Goal: Information Seeking & Learning: Find specific fact

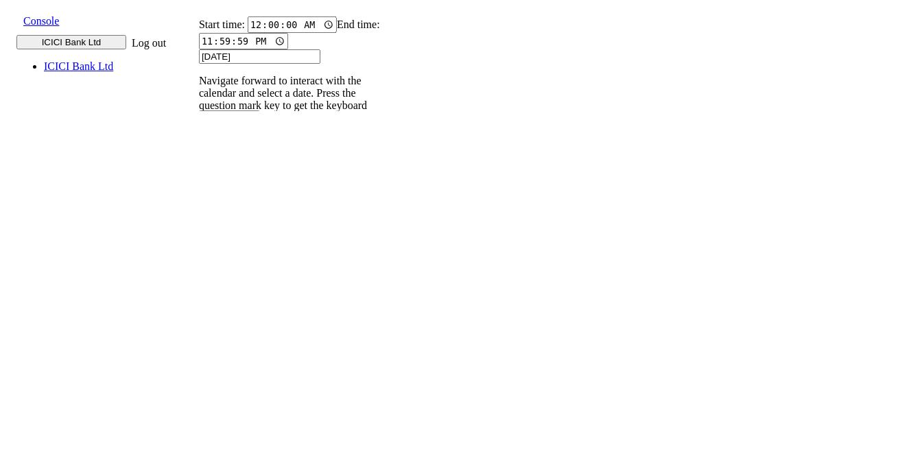
click at [239, 393] on p "004PHV..." at bounding box center [216, 399] width 45 height 12
click at [239, 348] on p "004PHV..." at bounding box center [216, 354] width 45 height 12
click at [239, 303] on p "004PHV..." at bounding box center [216, 309] width 45 height 12
click at [233, 182] on input "9820583145" at bounding box center [208, 189] width 50 height 14
click at [197, 198] on icon at bounding box center [192, 202] width 9 height 9
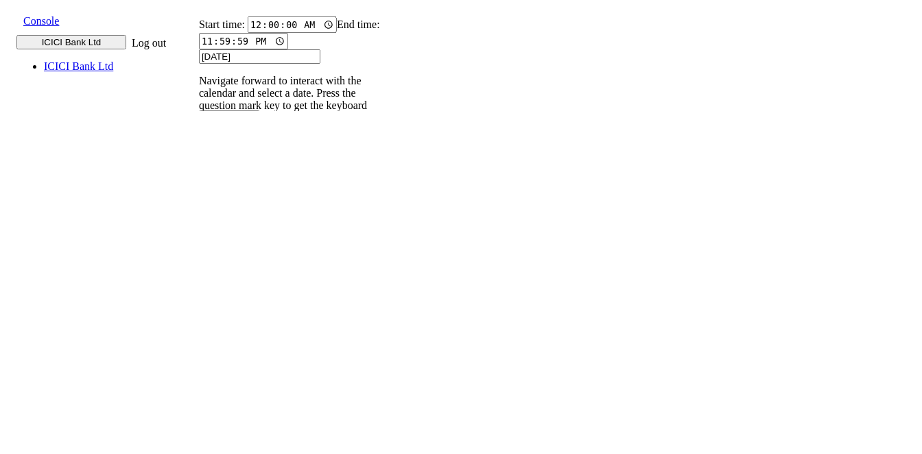
click at [239, 348] on p "004PHV..." at bounding box center [216, 354] width 45 height 12
click at [239, 303] on p "004PHV..." at bounding box center [216, 309] width 45 height 12
click at [233, 182] on input "9820583145" at bounding box center [208, 189] width 50 height 14
click at [197, 198] on icon at bounding box center [192, 202] width 9 height 9
click at [239, 348] on p "004PHV..." at bounding box center [216, 354] width 45 height 12
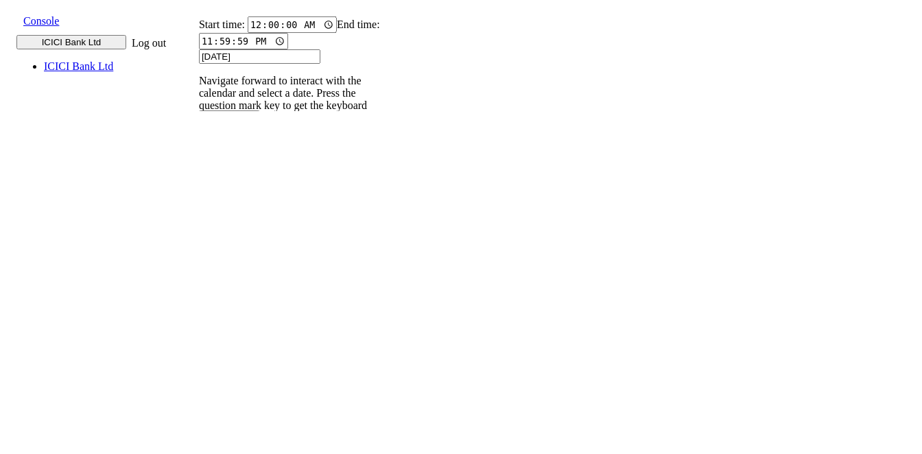
click at [239, 303] on p "004PHV..." at bounding box center [216, 309] width 45 height 12
click at [233, 182] on input "9820583145" at bounding box center [208, 189] width 50 height 14
click at [197, 198] on icon at bounding box center [192, 202] width 9 height 9
click at [239, 360] on p "004PHV..." at bounding box center [216, 366] width 45 height 12
click at [239, 310] on p "004PHV..." at bounding box center [216, 316] width 45 height 12
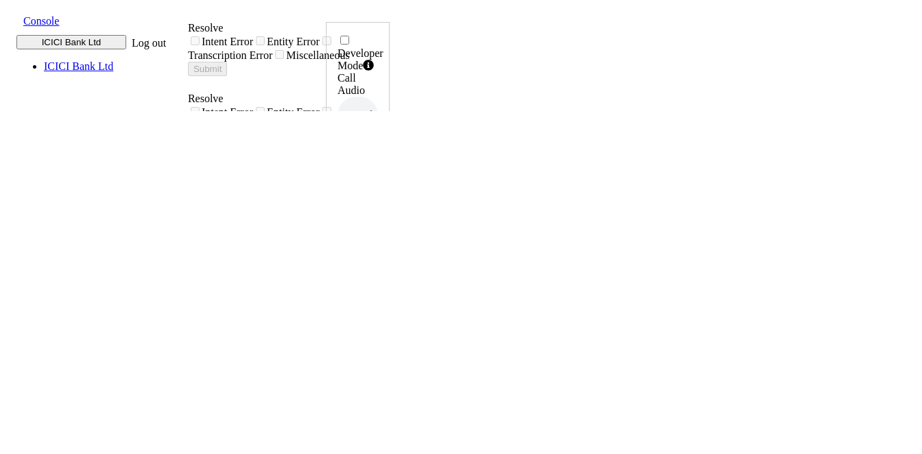
click at [380, 272] on icon at bounding box center [376, 277] width 10 height 11
drag, startPoint x: 830, startPoint y: 307, endPoint x: 873, endPoint y: 307, distance: 43.2
copy h6 "11:52:01"
click at [380, 272] on icon at bounding box center [376, 277] width 10 height 11
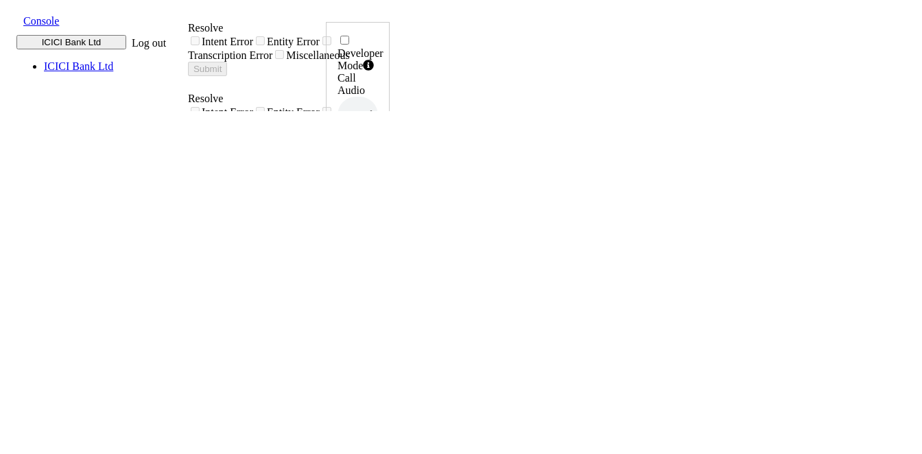
drag, startPoint x: 824, startPoint y: 303, endPoint x: 873, endPoint y: 303, distance: 49.4
click at [390, 303] on div "Developer Mode Call Audio 0.5x 1x 1.5x 2x 4x UUID 004PHVNLISC4RCDM ... Phone Nu…" at bounding box center [358, 461] width 64 height 878
copy h6 "12:41:12"
click at [380, 272] on icon at bounding box center [376, 277] width 10 height 11
drag, startPoint x: 830, startPoint y: 305, endPoint x: 870, endPoint y: 305, distance: 40.5
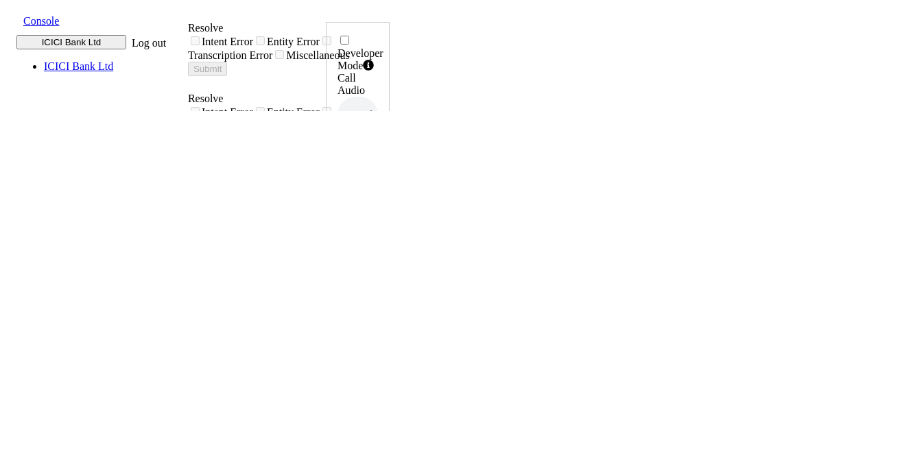
copy h6 "12:45:04"
click at [380, 272] on icon at bounding box center [376, 277] width 10 height 11
drag, startPoint x: 828, startPoint y: 301, endPoint x: 874, endPoint y: 306, distance: 45.5
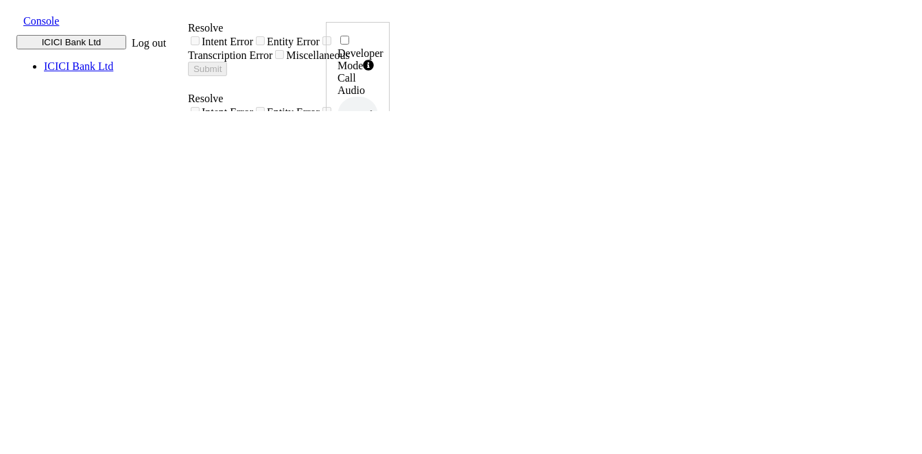
copy h6 "13:15:16"
click at [380, 272] on icon at bounding box center [376, 277] width 10 height 11
drag, startPoint x: 828, startPoint y: 305, endPoint x: 874, endPoint y: 308, distance: 45.4
click at [390, 308] on div "Developer Mode Call Audio 0.5x 1x 1.5x 2x 4x UUID 004PHVNLISC4RCDM ... Phone Nu…" at bounding box center [358, 461] width 64 height 878
copy h6 "13:19:12"
